Goal: Task Accomplishment & Management: Complete application form

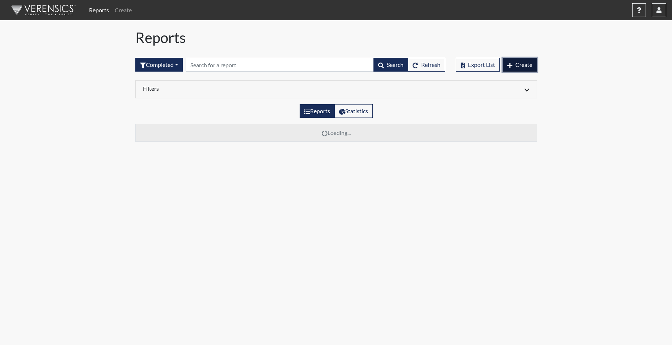
click at [526, 65] on span "Create" at bounding box center [523, 64] width 17 height 7
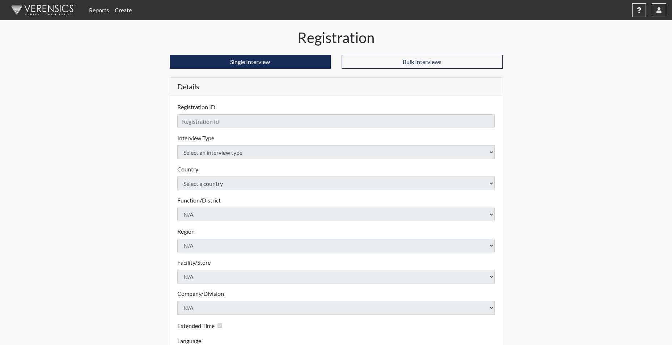
checkbox input "true"
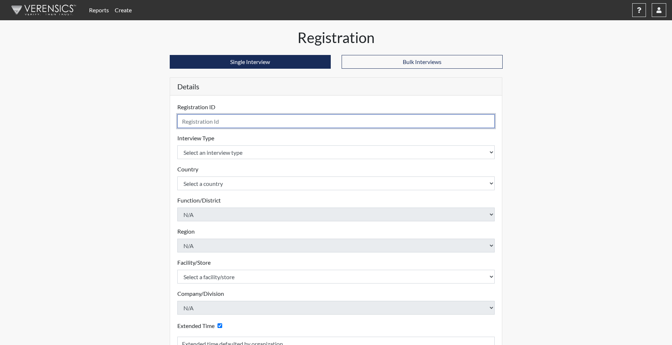
click at [294, 122] on input "text" at bounding box center [336, 121] width 318 height 14
click at [244, 124] on input "FMIRANDA9416@" at bounding box center [336, 121] width 318 height 14
type input "FMIRANDA9416"
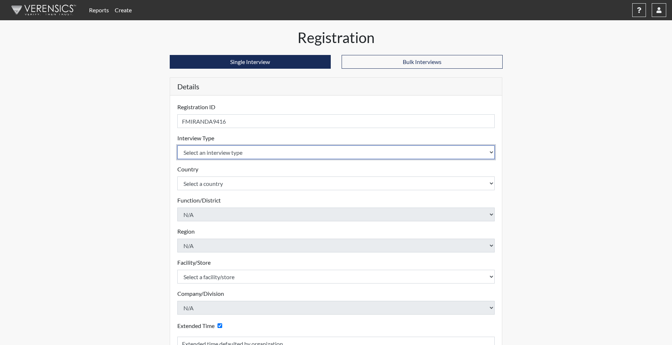
click at [229, 154] on select "Select an interview type Corrections Pre-Employment" at bounding box center [336, 152] width 318 height 14
select select "ff733e93-e1bf-11ea-9c9f-0eff0cf7eb8f"
click at [177, 145] on select "Select an interview type Corrections Pre-Employment" at bounding box center [336, 152] width 318 height 14
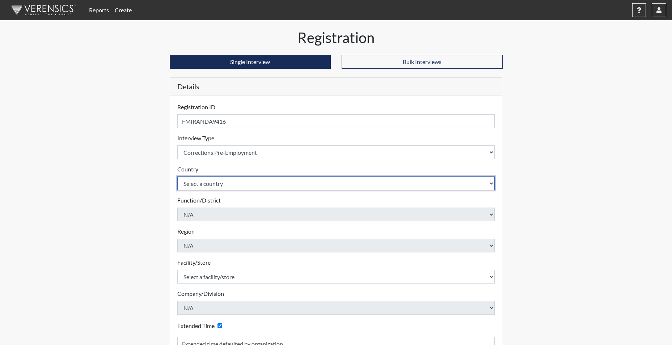
click at [210, 183] on select "Select a country [GEOGRAPHIC_DATA] [GEOGRAPHIC_DATA]" at bounding box center [336, 184] width 318 height 14
select select "united-states-of-[GEOGRAPHIC_DATA]"
click at [177, 177] on select "Select a country [GEOGRAPHIC_DATA] [GEOGRAPHIC_DATA]" at bounding box center [336, 184] width 318 height 14
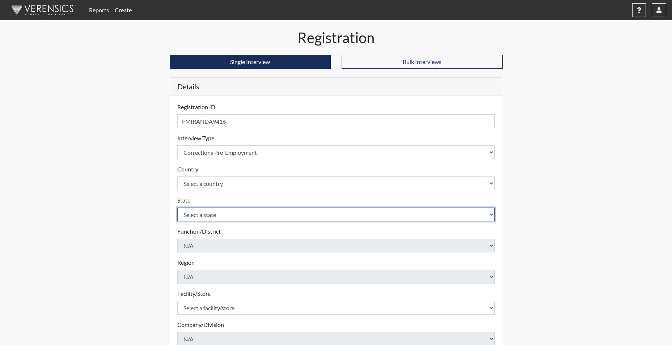
click at [195, 213] on select "Select a state [US_STATE] [US_STATE] [US_STATE] [US_STATE] [US_STATE] [US_STATE…" at bounding box center [336, 215] width 318 height 14
select select "SC"
click at [177, 208] on select "Select a state [US_STATE] [US_STATE] [US_STATE] [US_STATE] [US_STATE] [US_STATE…" at bounding box center [336, 215] width 318 height 14
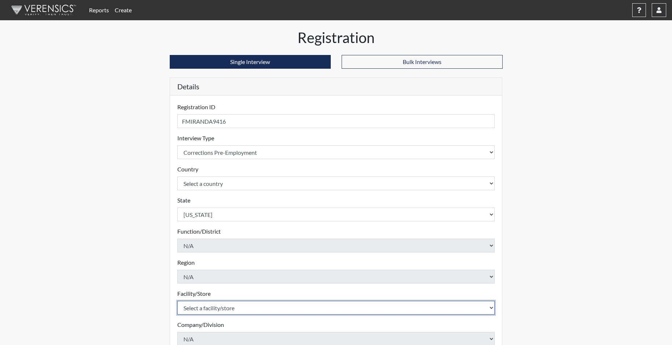
click at [200, 308] on select "Select a facility/store [GEOGRAPHIC_DATA] CI Broad River CI [PERSON_NAME] CI Di…" at bounding box center [336, 308] width 318 height 14
select select "691d6565-f5f6-4542-897a-84469a4b0922"
click at [177, 301] on select "Select a facility/store [GEOGRAPHIC_DATA] CI Broad River CI [PERSON_NAME] CI Di…" at bounding box center [336, 308] width 318 height 14
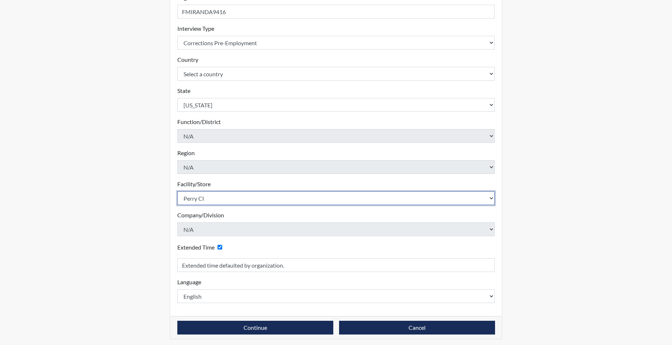
scroll to position [112, 0]
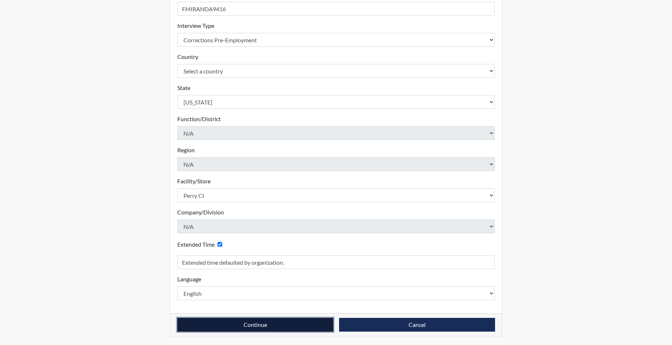
click at [243, 326] on button "Continue" at bounding box center [255, 325] width 156 height 14
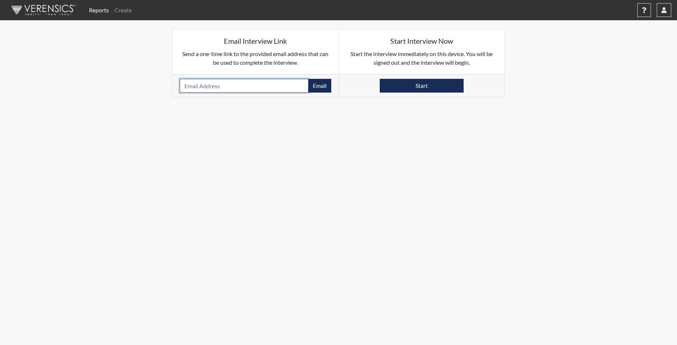
click at [225, 84] on input "email" at bounding box center [244, 86] width 129 height 14
type input "[EMAIL_ADDRESS][DOMAIN_NAME]"
click at [320, 85] on button "Email" at bounding box center [319, 86] width 23 height 14
